Goal: Information Seeking & Learning: Check status

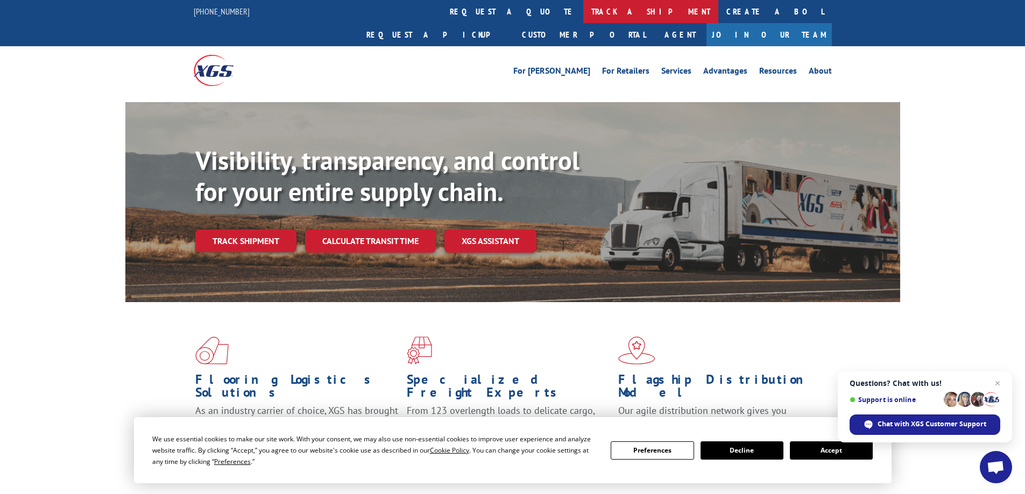
click at [583, 15] on link "track a shipment" at bounding box center [650, 11] width 135 height 23
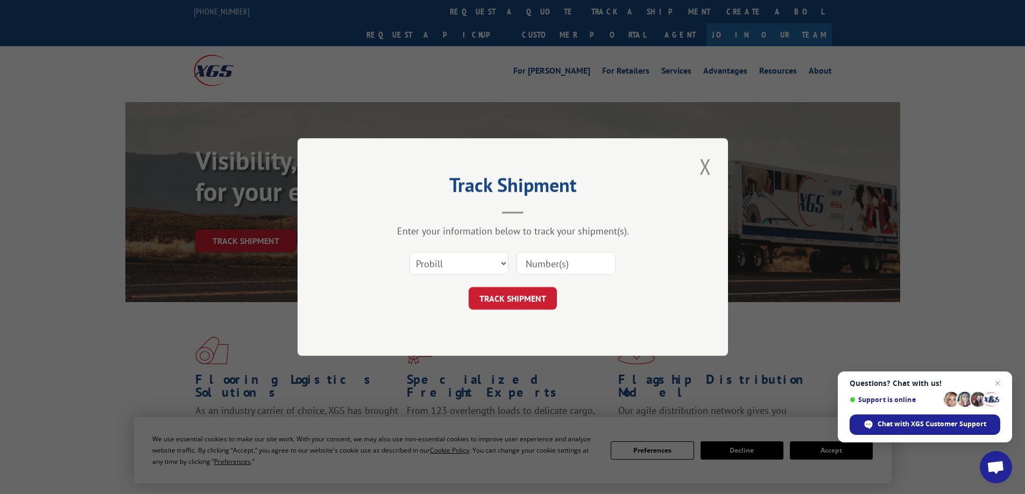
click at [534, 264] on input at bounding box center [565, 263] width 99 height 23
paste input "17534271"
type input "17534271"
click at [519, 301] on button "TRACK SHIPMENT" at bounding box center [513, 298] width 88 height 23
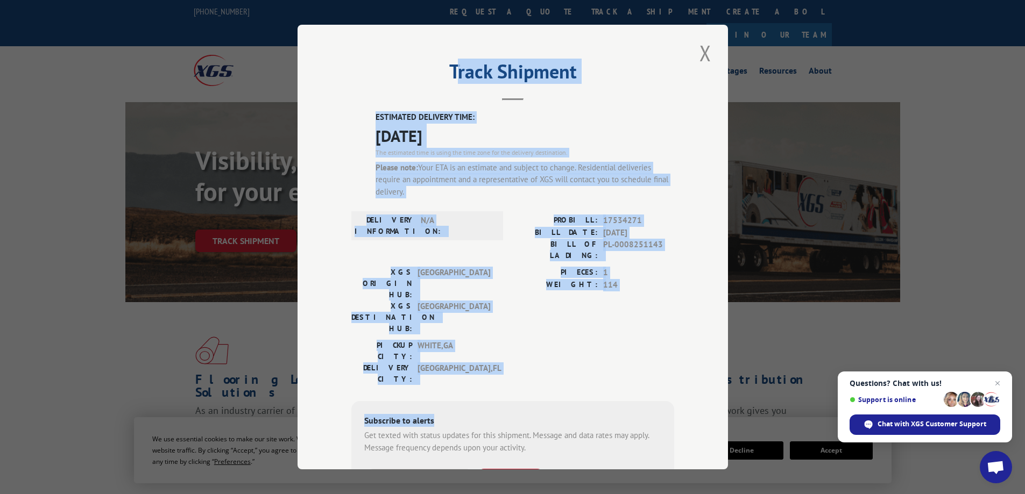
drag, startPoint x: 452, startPoint y: 56, endPoint x: 595, endPoint y: 344, distance: 321.9
click at [595, 344] on div "Track Shipment ESTIMATED DELIVERY TIME: [DATE] The estimated time is using the …" at bounding box center [512, 247] width 430 height 445
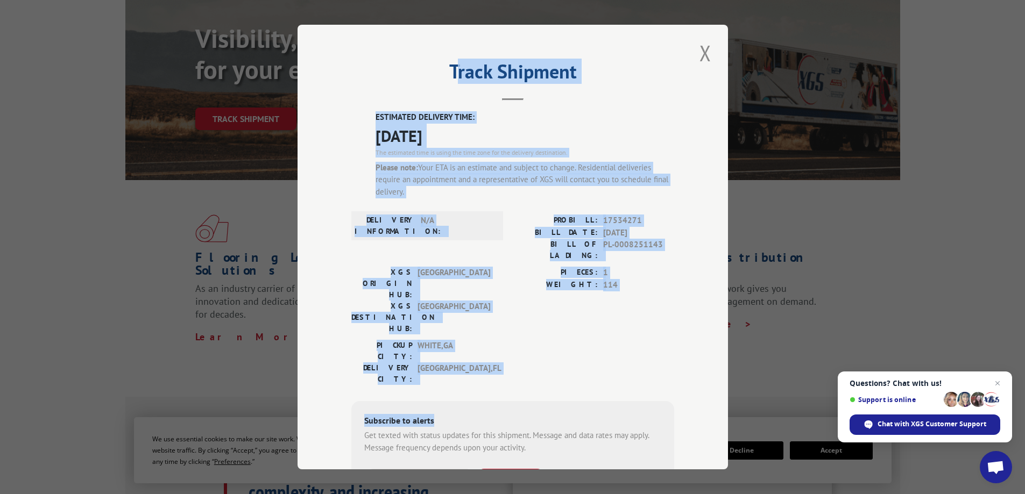
scroll to position [161, 0]
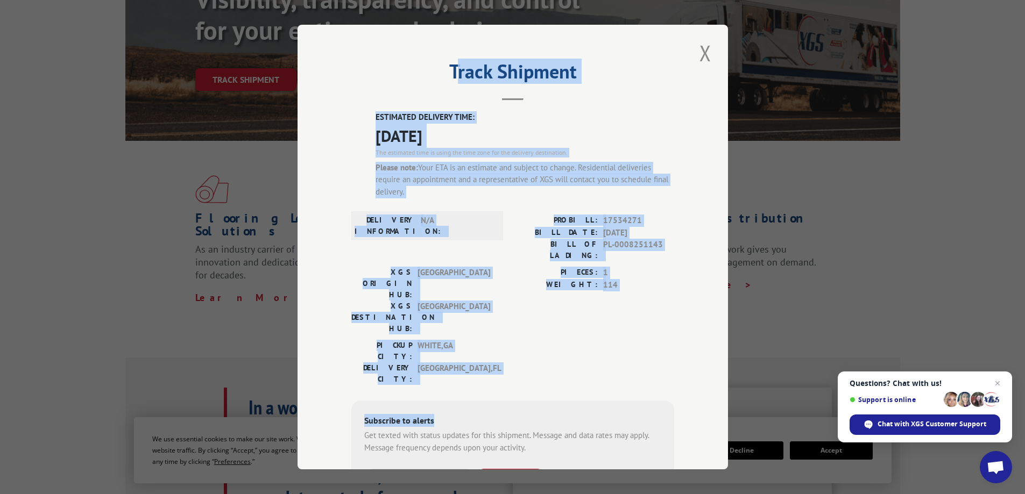
click at [137, 173] on div "Track Shipment ESTIMATED DELIVERY TIME: [DATE] The estimated time is using the …" at bounding box center [512, 247] width 1025 height 494
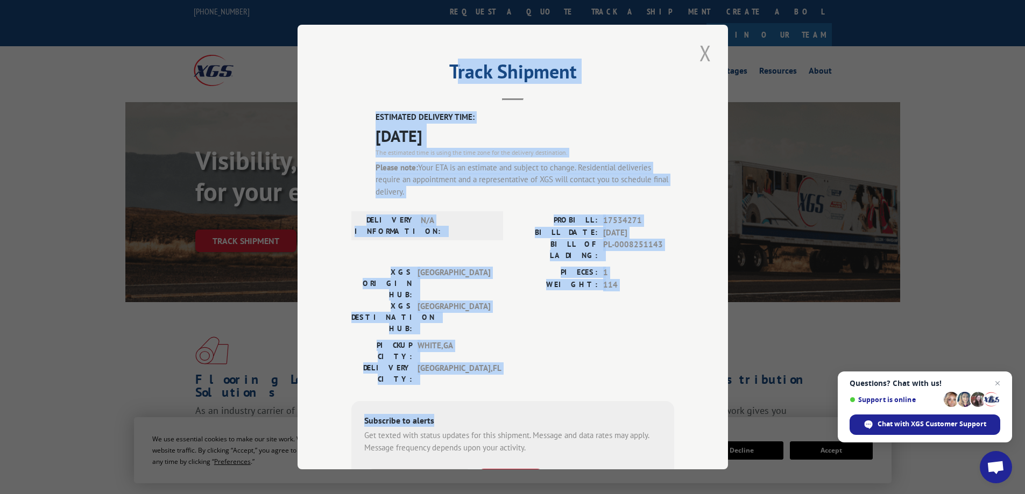
click at [696, 52] on button "Close modal" at bounding box center [705, 53] width 18 height 30
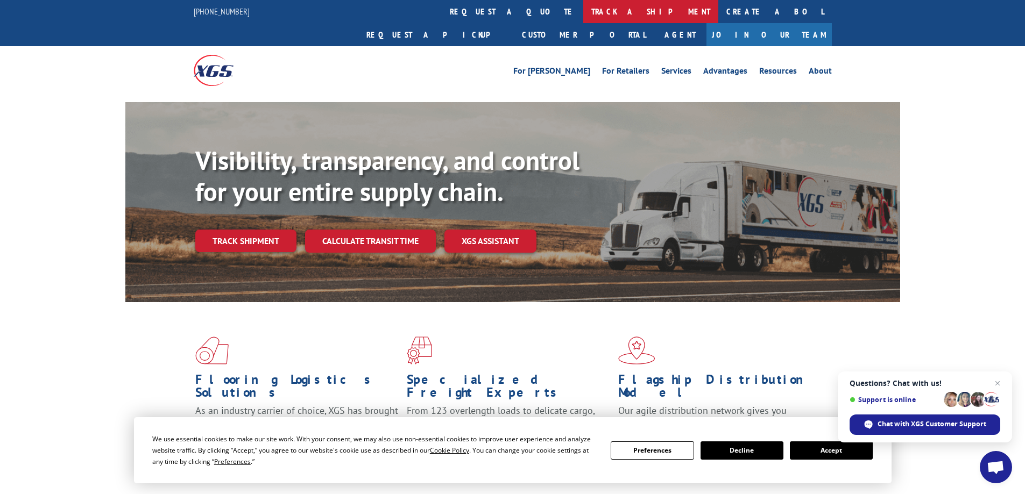
click at [583, 8] on link "track a shipment" at bounding box center [650, 11] width 135 height 23
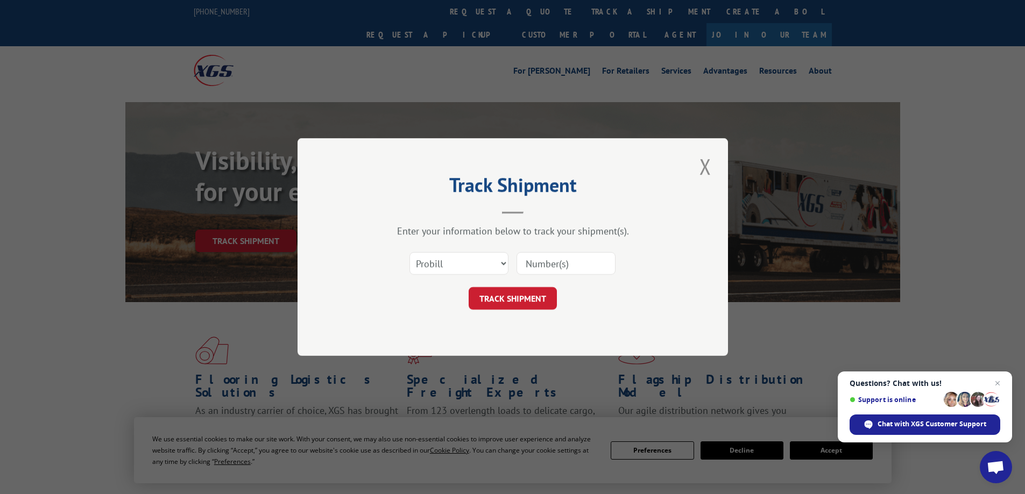
click at [537, 267] on input at bounding box center [565, 263] width 99 height 23
paste input "[URL][DOMAIN_NAME]"
drag, startPoint x: 607, startPoint y: 263, endPoint x: 472, endPoint y: 264, distance: 135.0
click at [473, 264] on div "Select category... Probill BOL PO [URL][DOMAIN_NAME]" at bounding box center [512, 264] width 323 height 36
click at [609, 266] on input "[URL][DOMAIN_NAME]" at bounding box center [565, 263] width 99 height 23
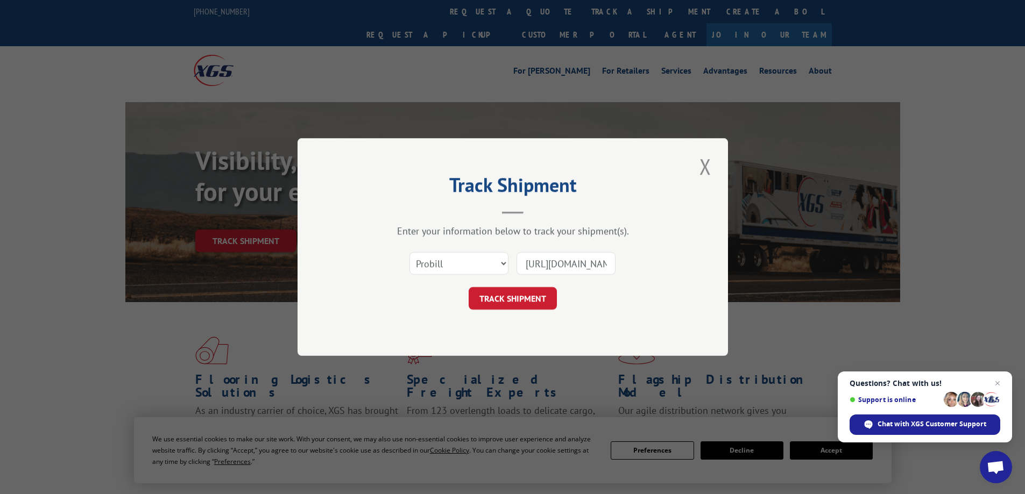
click at [609, 266] on input "[URL][DOMAIN_NAME]" at bounding box center [565, 263] width 99 height 23
type input "/"
paste input "17534271"
type input "17534271"
click at [537, 297] on button "TRACK SHIPMENT" at bounding box center [513, 298] width 88 height 23
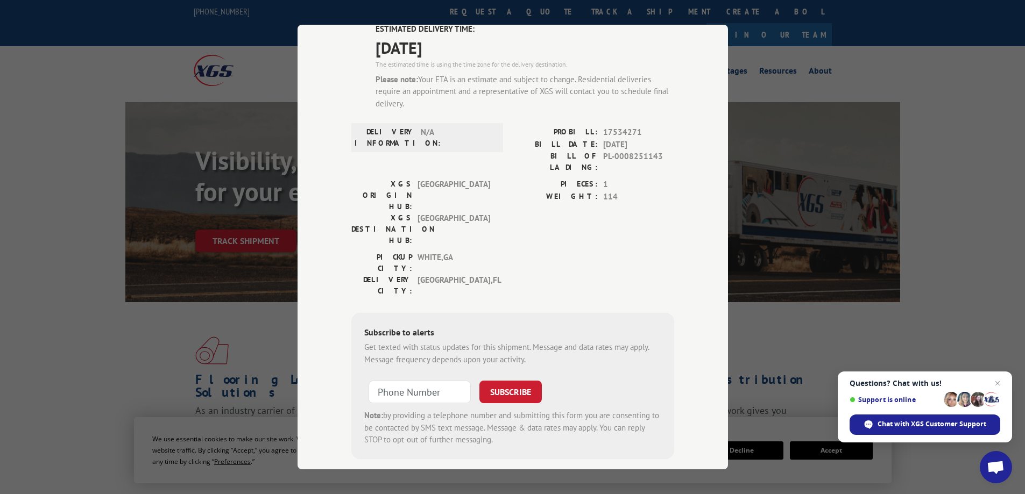
scroll to position [101, 0]
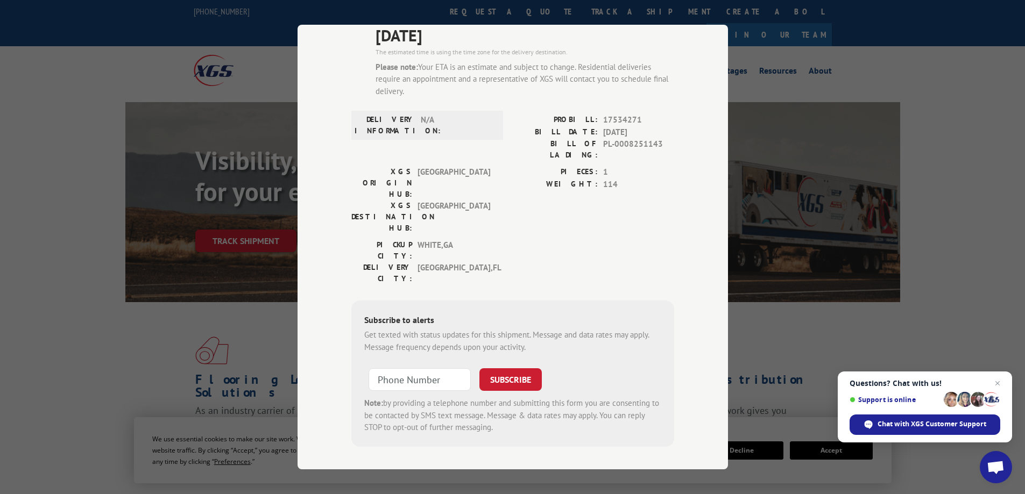
drag, startPoint x: 442, startPoint y: 56, endPoint x: 605, endPoint y: 422, distance: 400.5
click at [659, 473] on div "Track Shipment ESTIMATED DELIVERY TIME: [DATE] The estimated time is using the …" at bounding box center [512, 247] width 1025 height 494
copy div "Track Shipment ESTIMATED DELIVERY TIME: [DATE] The estimated time is using the …"
click at [94, 70] on div "Track Shipment ESTIMATED DELIVERY TIME: [DATE] The estimated time is using the …" at bounding box center [512, 247] width 1025 height 494
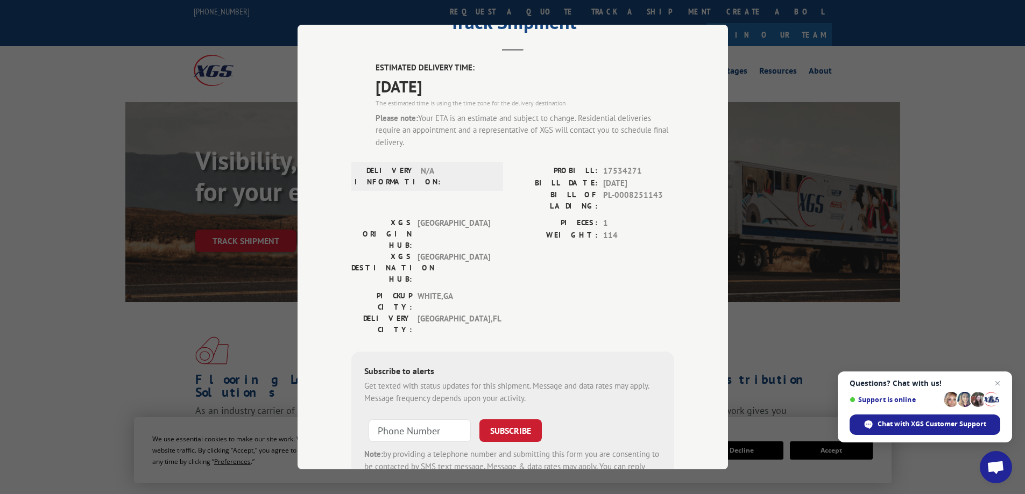
scroll to position [0, 0]
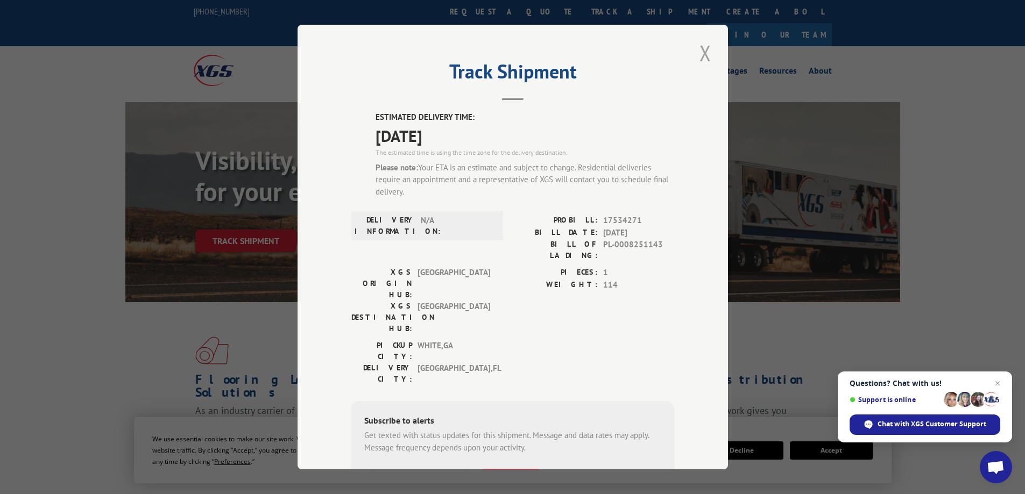
click at [697, 45] on button "Close modal" at bounding box center [705, 53] width 18 height 30
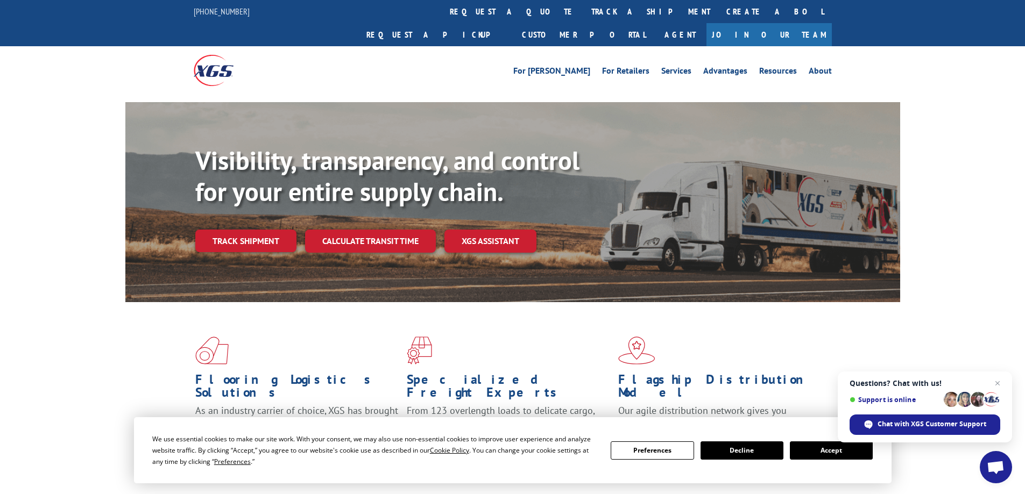
drag, startPoint x: 245, startPoint y: 10, endPoint x: 238, endPoint y: 15, distance: 8.7
click at [238, 15] on div "[PHONE_NUMBER]" at bounding box center [228, 11] width 69 height 13
click at [193, 12] on div "[PHONE_NUMBER] request a quote track a shipment Create a BOL Request a pickup C…" at bounding box center [512, 23] width 1025 height 46
drag, startPoint x: 201, startPoint y: 10, endPoint x: 69, endPoint y: 174, distance: 210.1
click at [69, 174] on div "Visibility, transparency, and control for your entire supply chain. Track shipm…" at bounding box center [512, 212] width 1025 height 221
